Goal: Download file/media

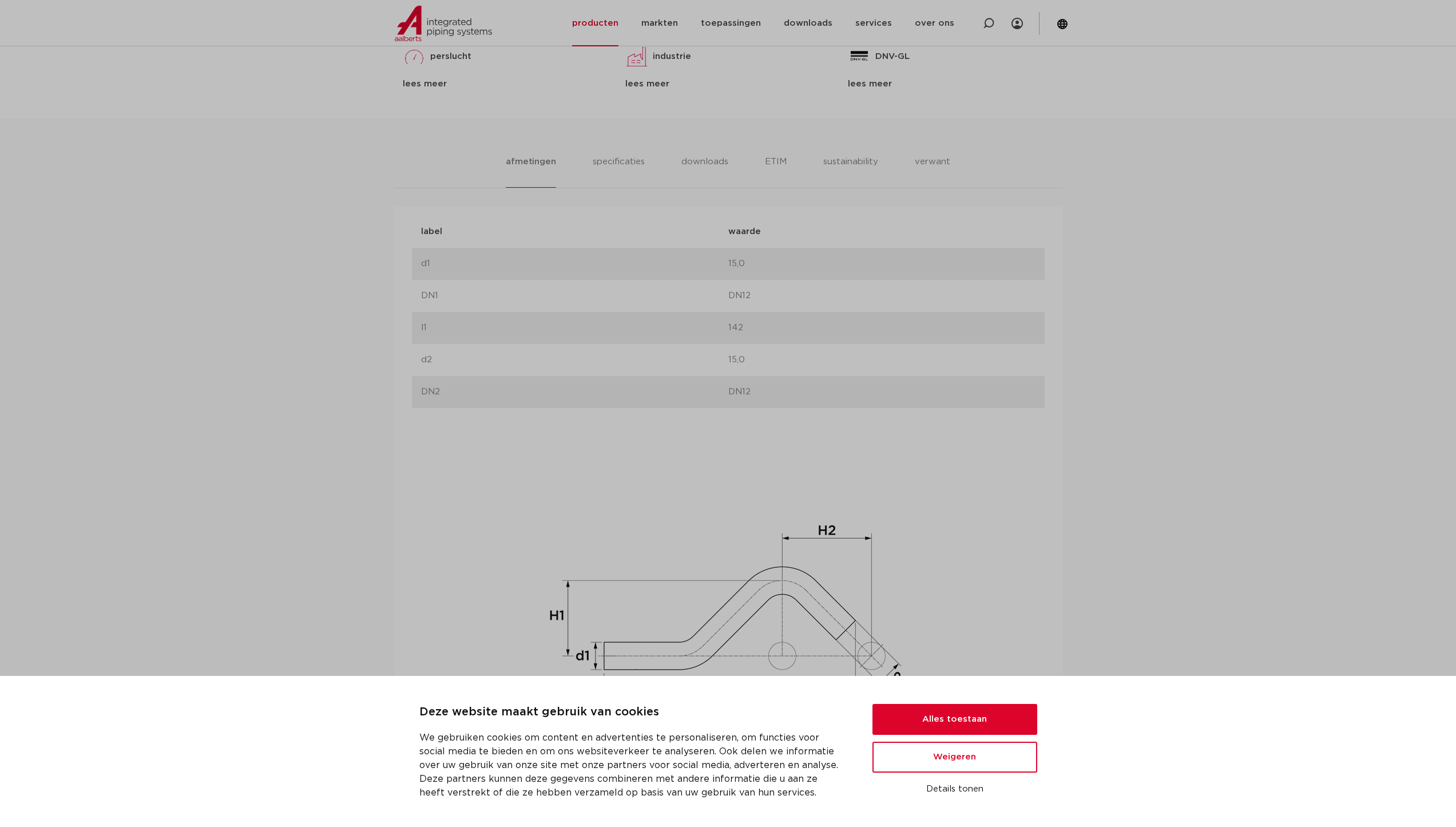
scroll to position [625, 0]
click at [957, 766] on button "Weigeren" at bounding box center [955, 756] width 165 height 31
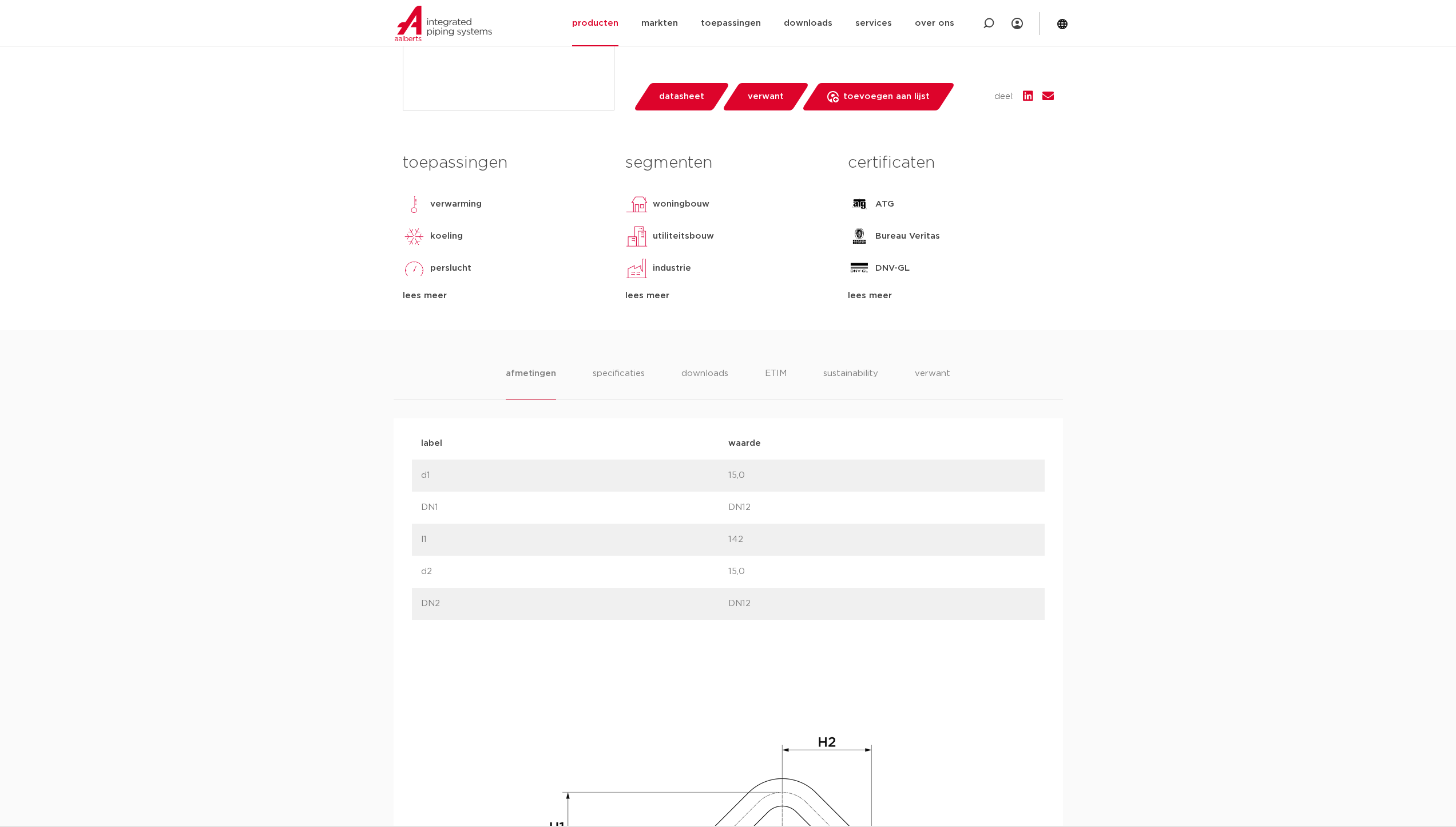
scroll to position [412, 0]
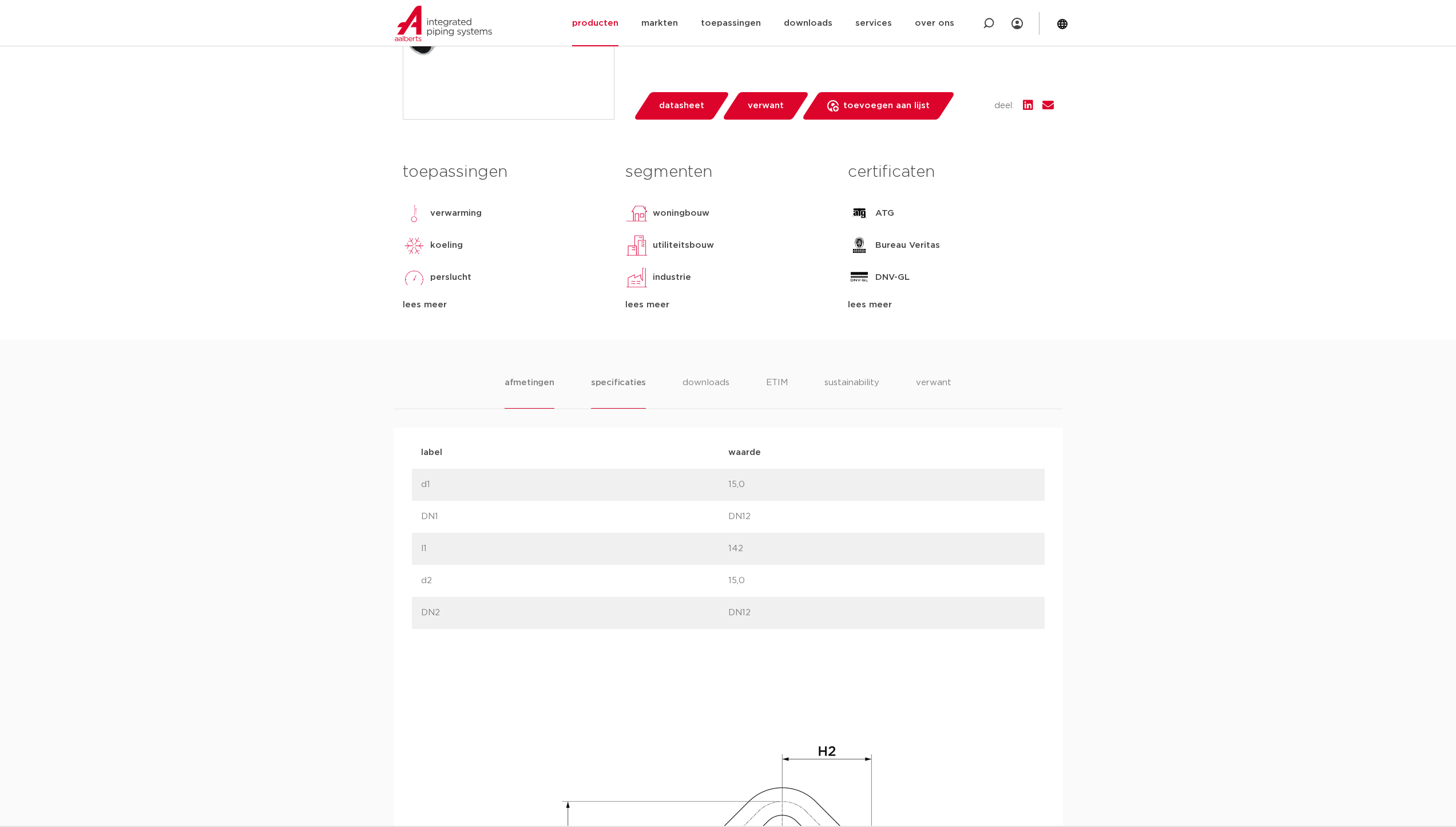
click at [624, 381] on li "specificaties" at bounding box center [618, 392] width 55 height 33
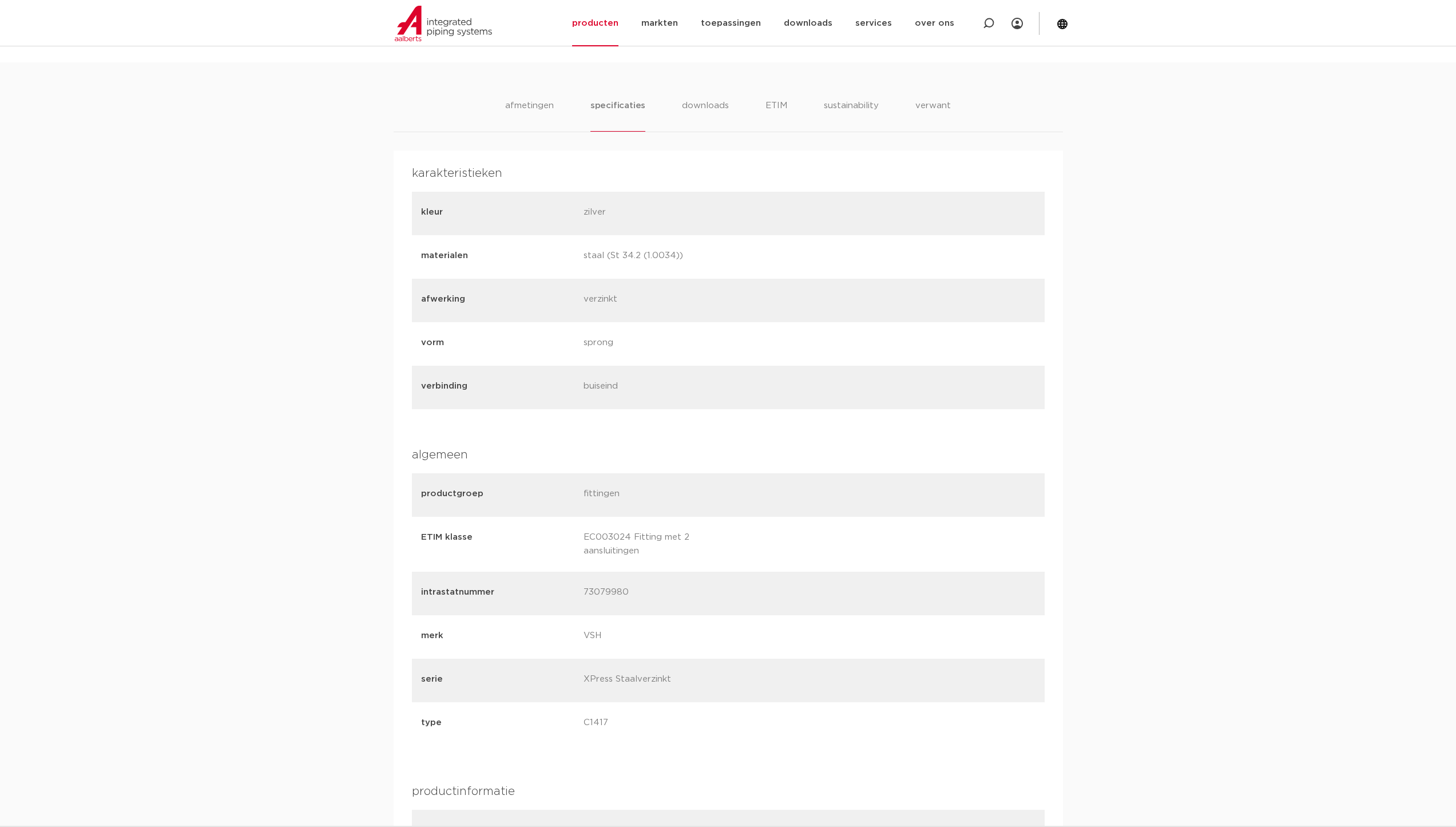
scroll to position [681, 0]
click at [711, 116] on li "downloads" at bounding box center [706, 123] width 48 height 33
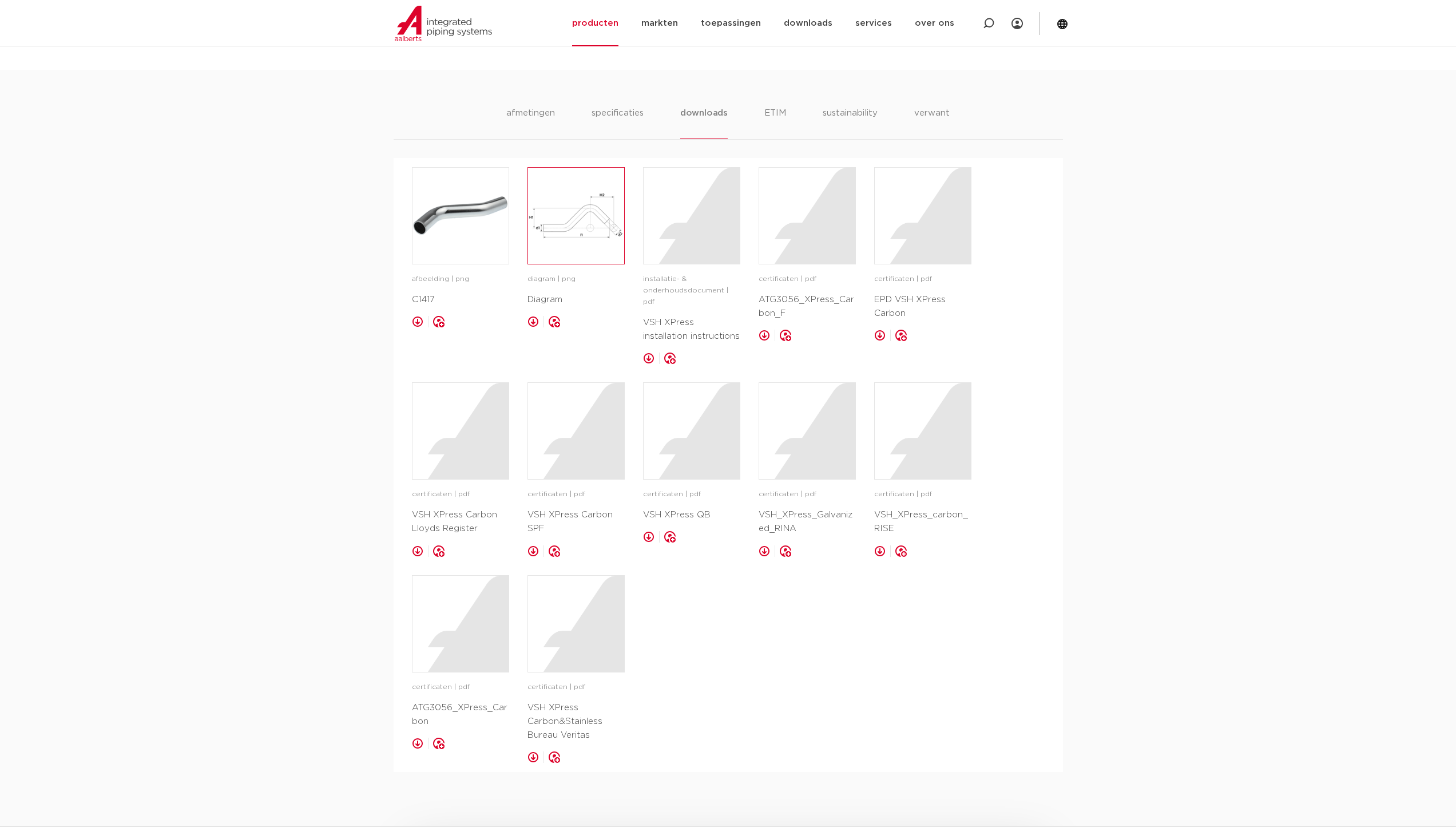
click at [562, 227] on img at bounding box center [576, 215] width 96 height 96
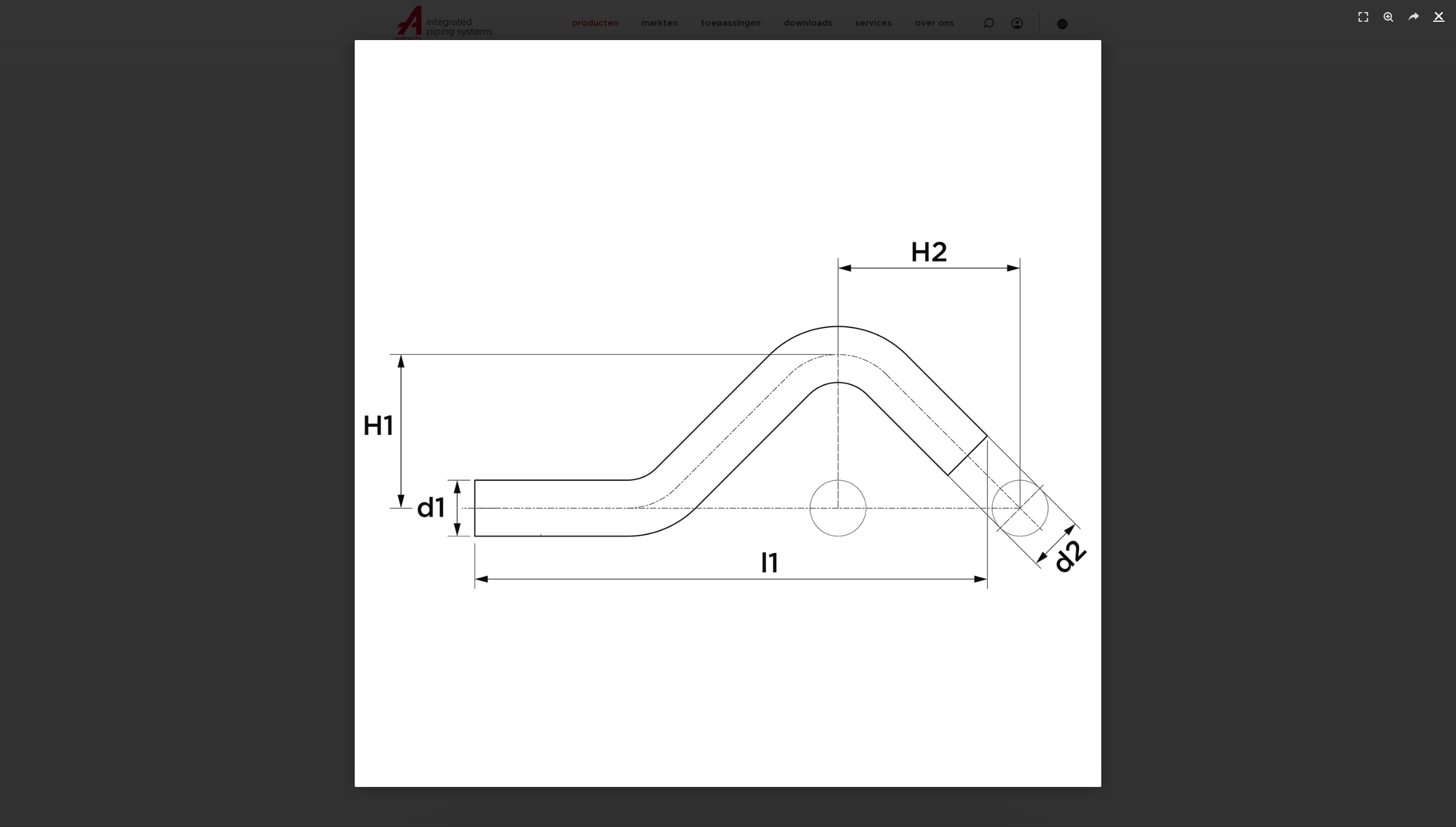
click at [1441, 14] on icon "Sluiten (Esc)" at bounding box center [1439, 16] width 11 height 11
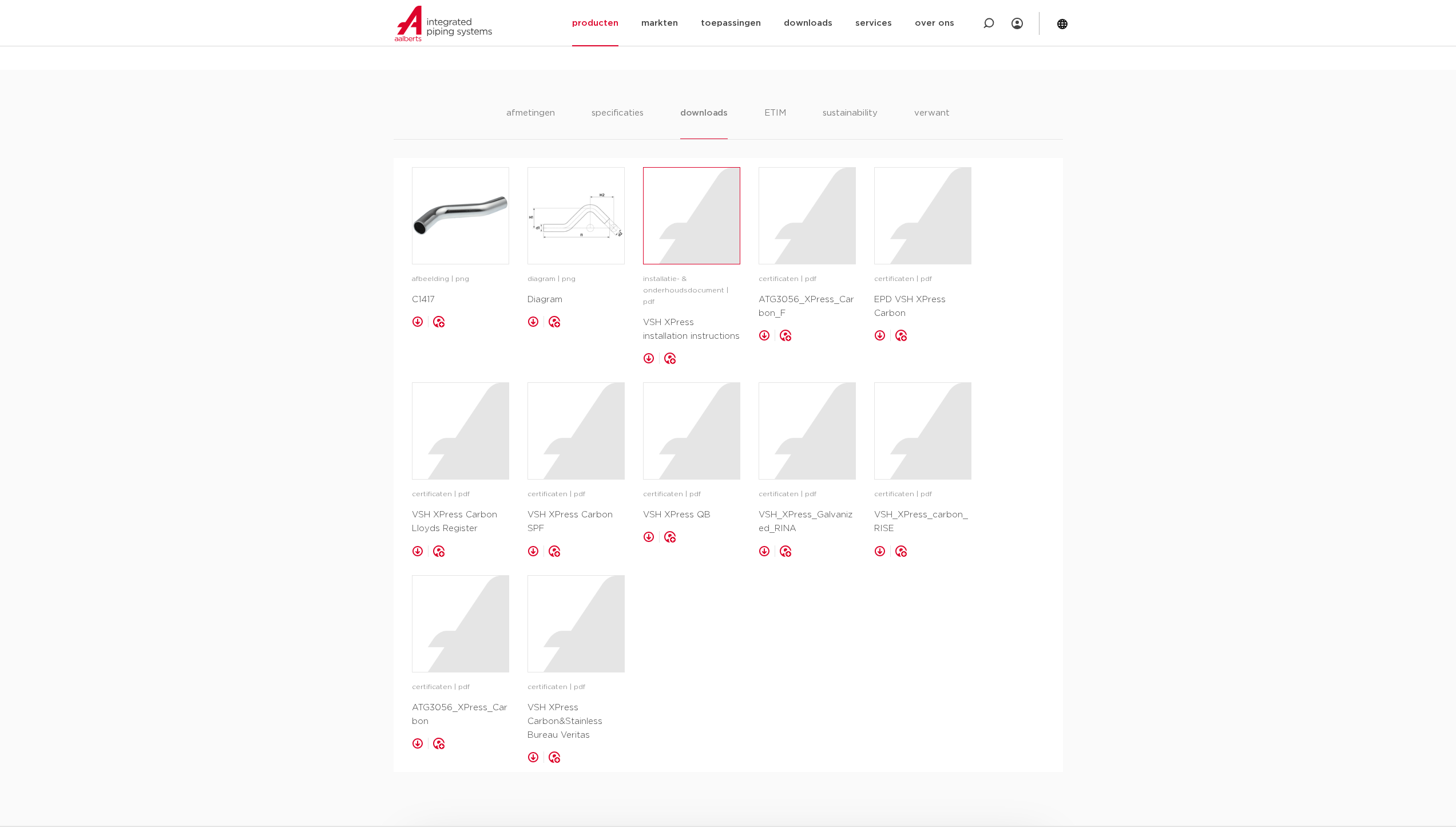
click at [684, 215] on div at bounding box center [691, 215] width 96 height 96
click at [627, 115] on li "specificaties" at bounding box center [617, 123] width 55 height 33
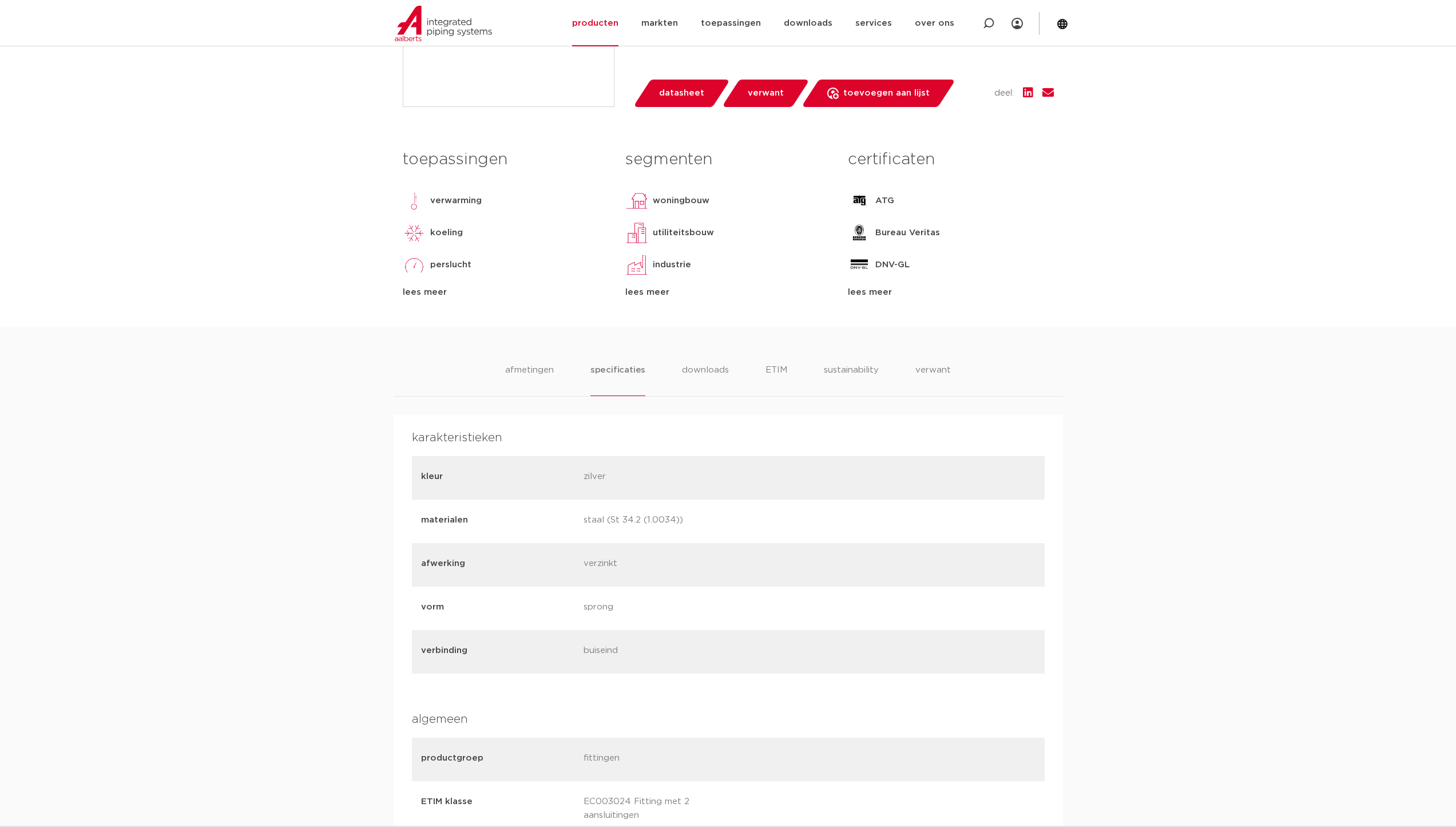
scroll to position [0, 0]
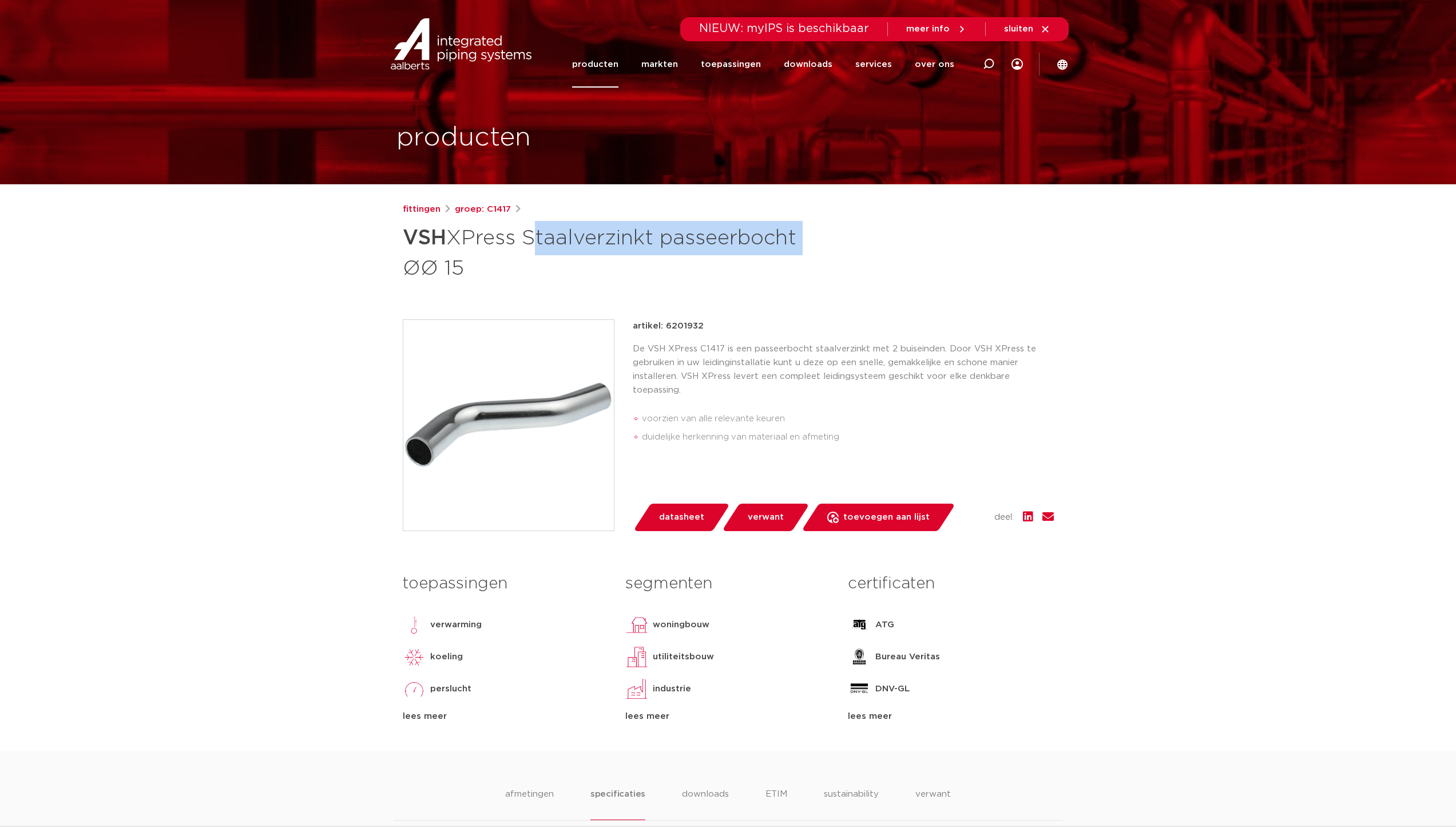
drag, startPoint x: 530, startPoint y: 237, endPoint x: 797, endPoint y: 237, distance: 267.0
click at [797, 237] on h1 "VSH XPress Staalverzinkt passeerbocht ØØ 15" at bounding box center [617, 251] width 430 height 62
copy h1 "Staalverzinkt passeerbocht"
